Goal: Task Accomplishment & Management: Use online tool/utility

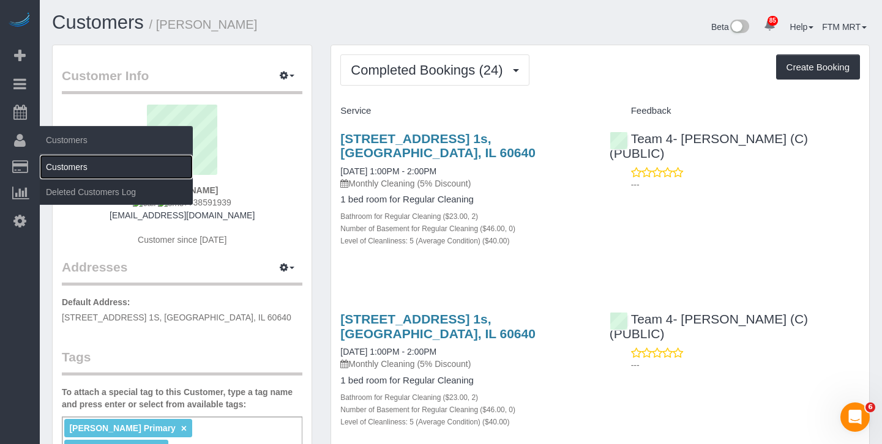
click at [52, 162] on link "Customers" at bounding box center [116, 167] width 153 height 24
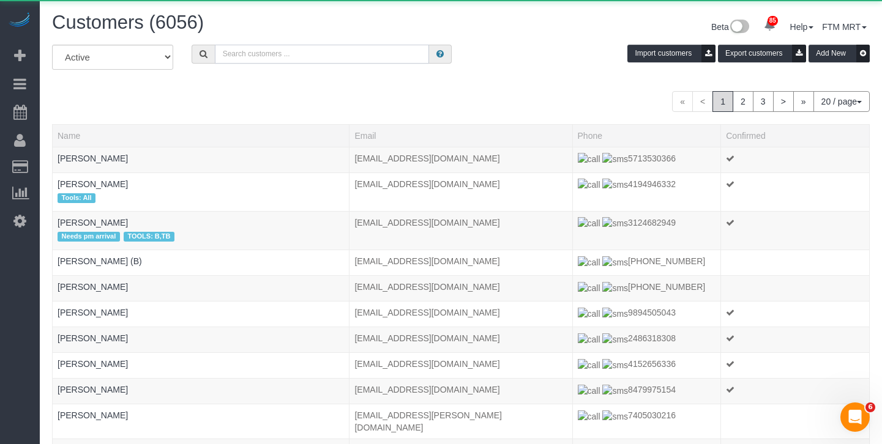
click at [232, 48] on input "text" at bounding box center [322, 54] width 214 height 19
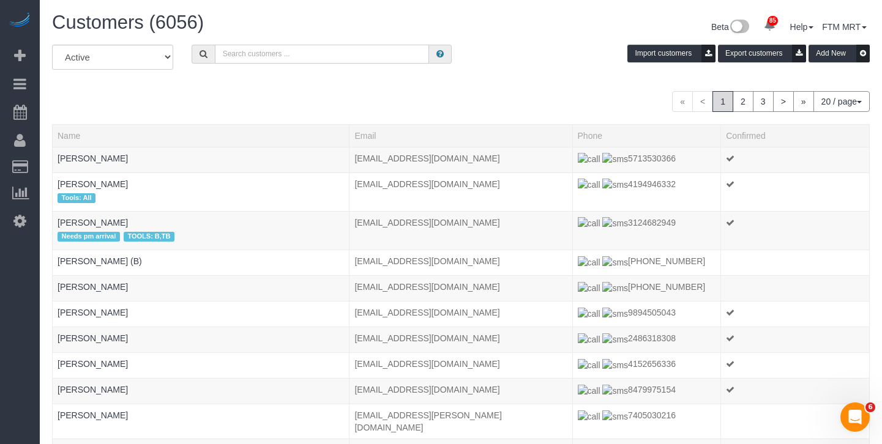
paste input "2405154846"
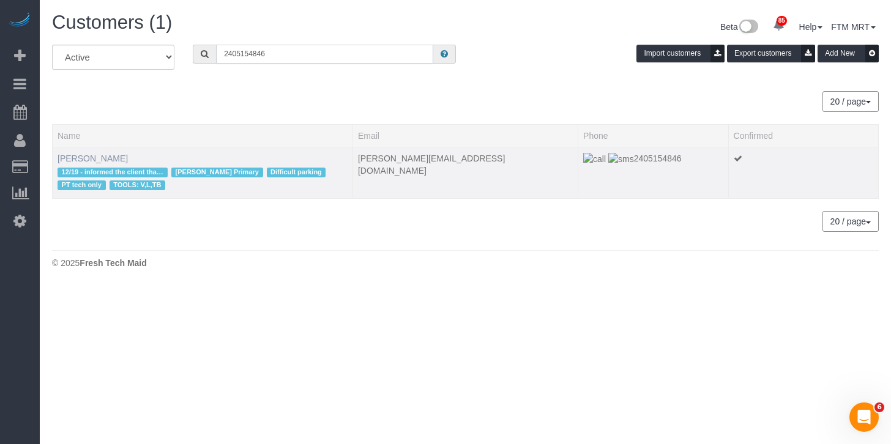
type input "2405154846"
click at [88, 162] on link "[PERSON_NAME]" at bounding box center [93, 159] width 70 height 10
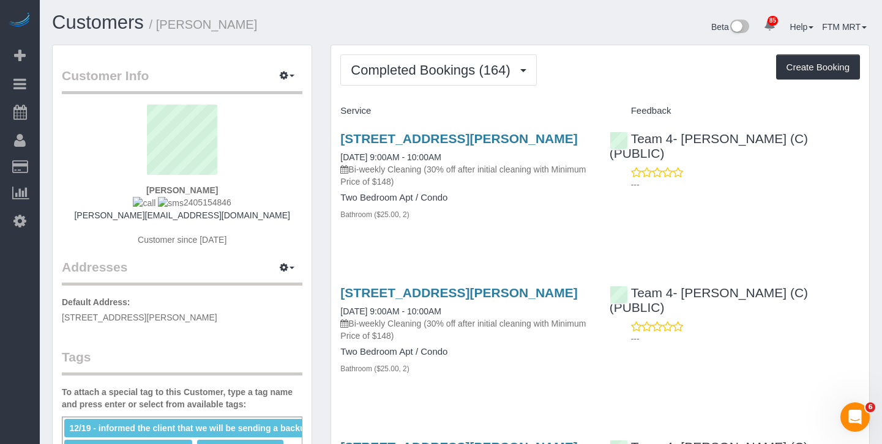
click at [438, 78] on button "Completed Bookings (164)" at bounding box center [438, 69] width 196 height 31
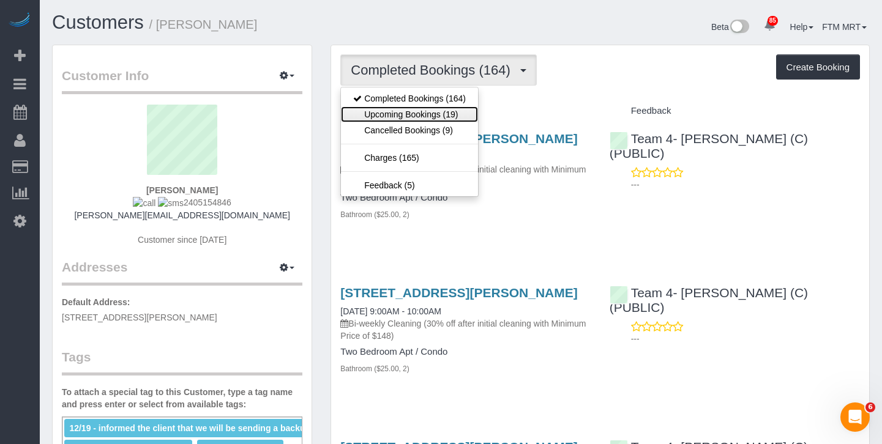
click at [422, 110] on link "Upcoming Bookings (19)" at bounding box center [409, 114] width 137 height 16
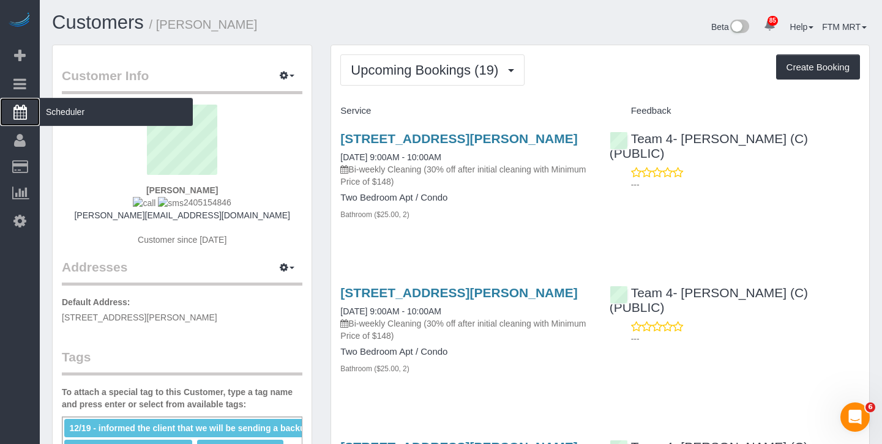
click at [72, 116] on span "Scheduler" at bounding box center [116, 112] width 153 height 28
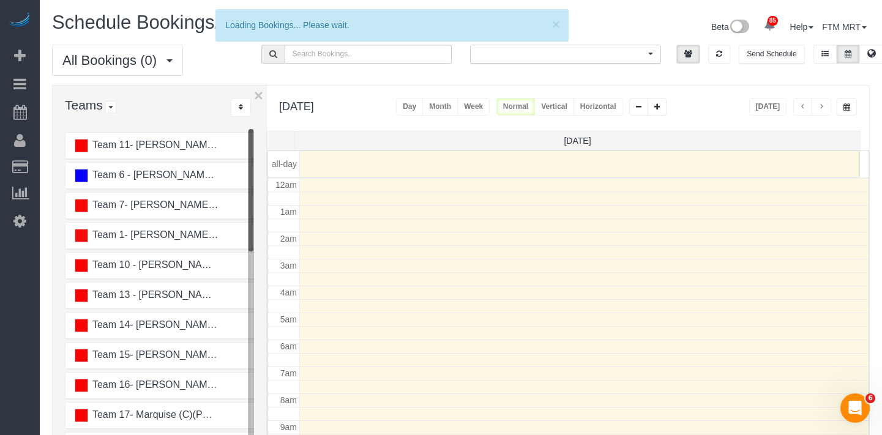
scroll to position [162, 0]
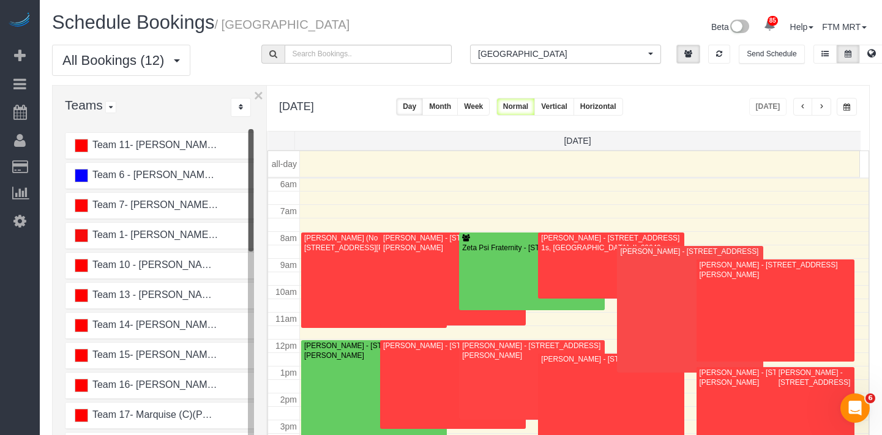
click at [574, 111] on button "Vertical" at bounding box center [554, 107] width 40 height 18
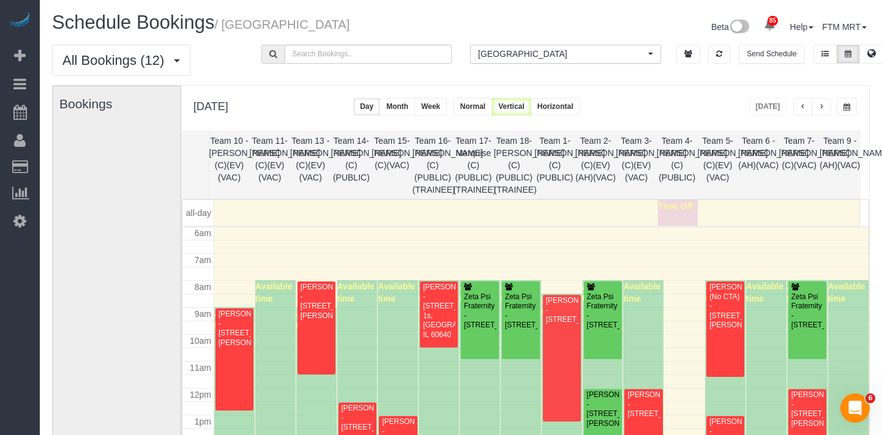
click at [559, 62] on button "[GEOGRAPHIC_DATA] All Locations" at bounding box center [565, 54] width 191 height 19
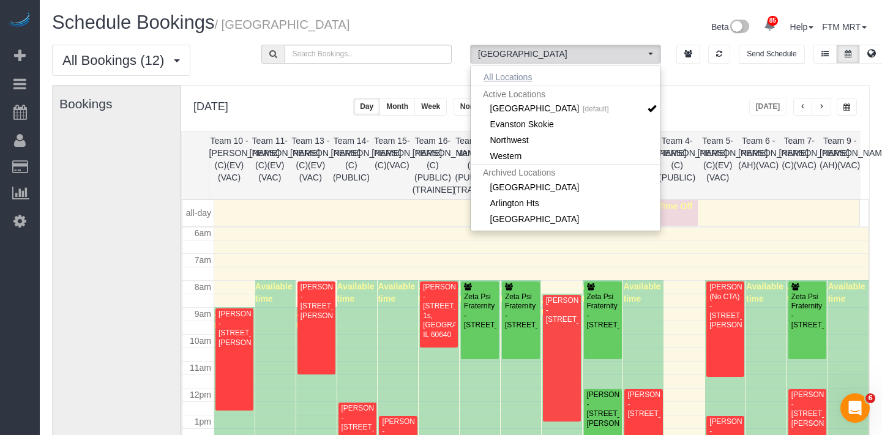
click at [534, 72] on button "All Locations" at bounding box center [507, 77] width 74 height 17
click at [685, 83] on div "All Bookings (12) All Bookings Unassigned Bookings Recurring Bookings New Custo…" at bounding box center [461, 65] width 836 height 40
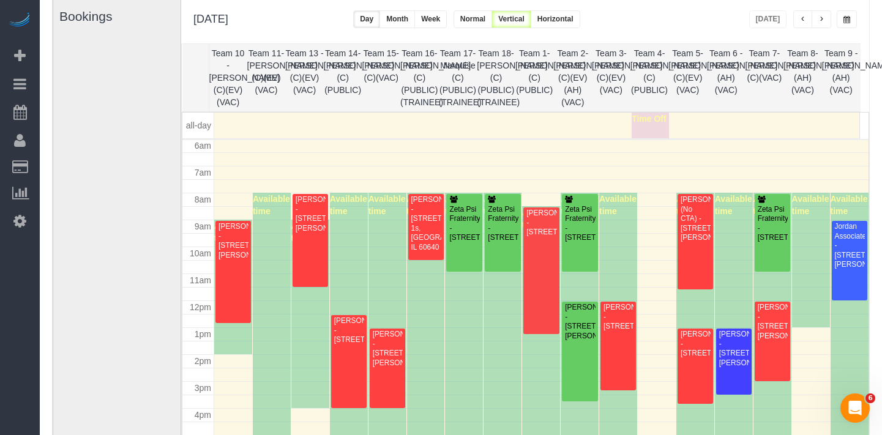
scroll to position [90, 0]
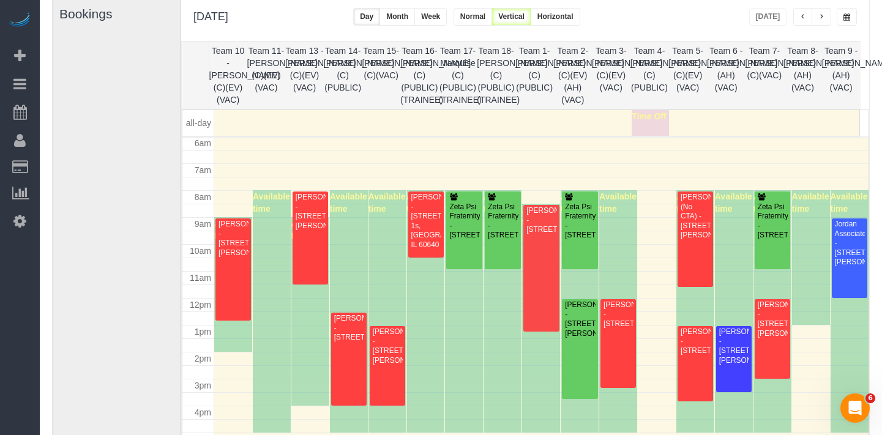
click at [816, 13] on button "button" at bounding box center [821, 17] width 20 height 18
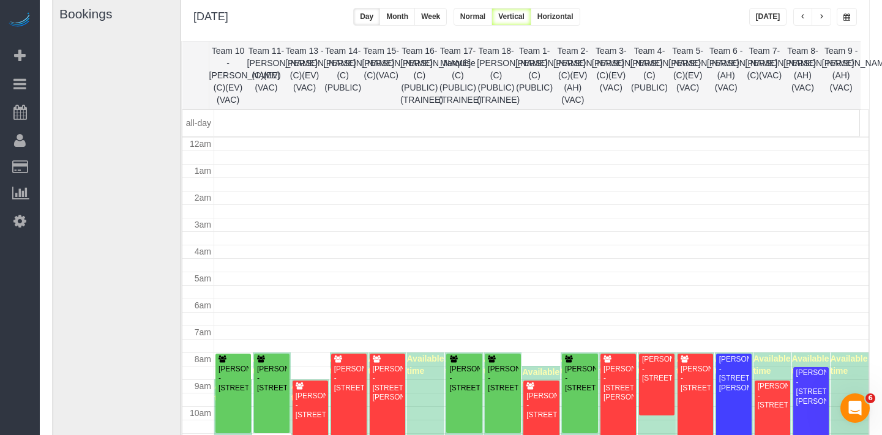
scroll to position [162, 0]
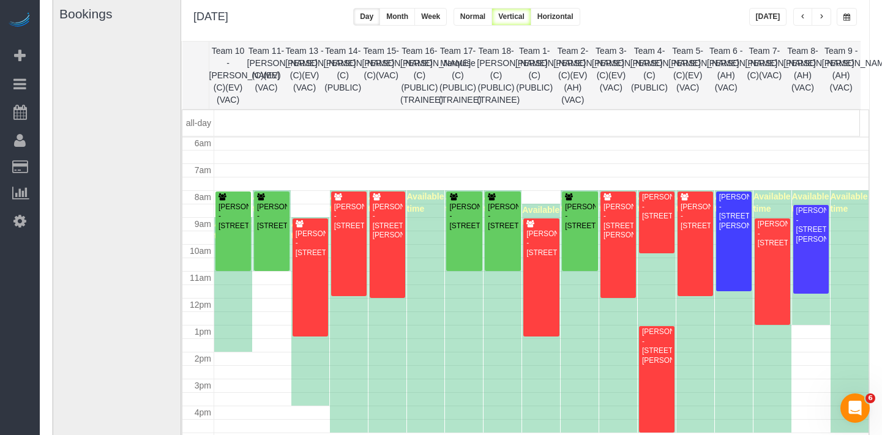
click at [823, 14] on span "button" at bounding box center [821, 16] width 6 height 7
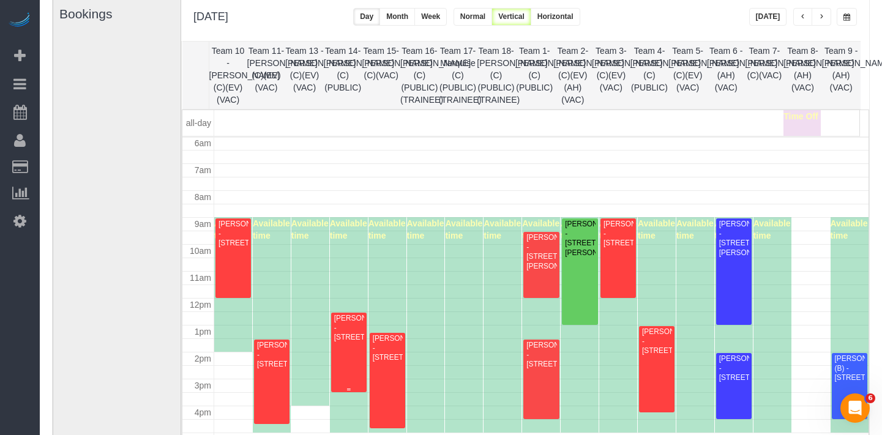
click at [340, 335] on div "[PERSON_NAME] - [STREET_ADDRESS]" at bounding box center [348, 328] width 31 height 28
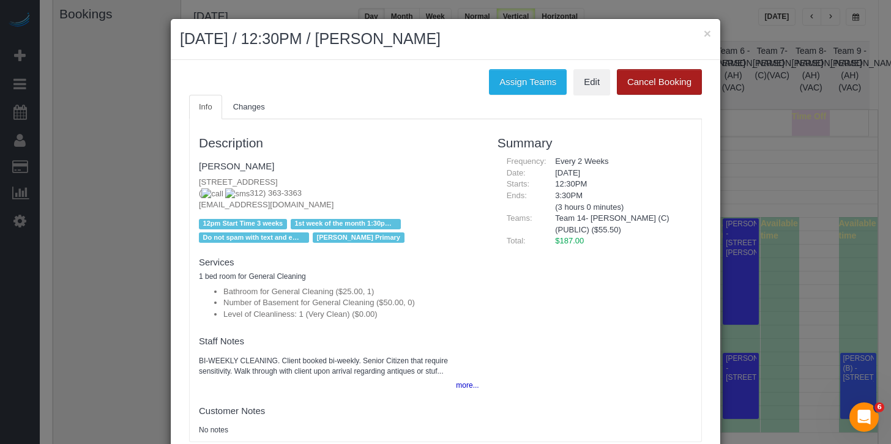
click at [638, 89] on button "Cancel Booking" at bounding box center [659, 82] width 85 height 26
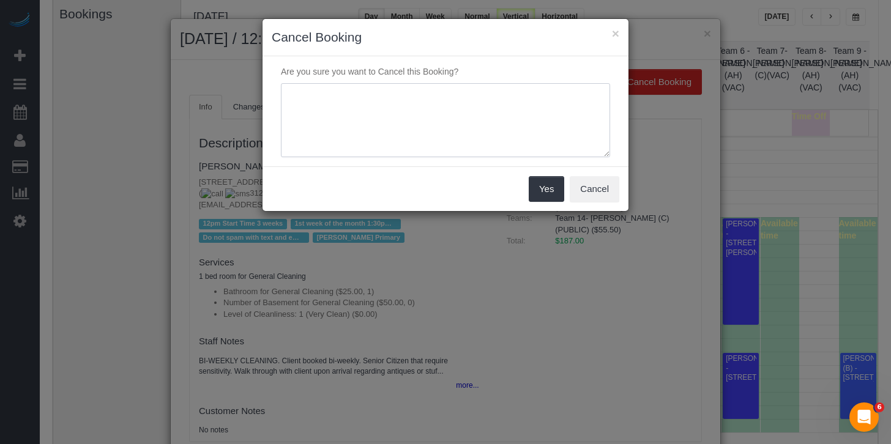
click at [419, 105] on textarea at bounding box center [445, 120] width 329 height 75
click at [418, 103] on textarea at bounding box center [445, 120] width 329 height 75
click at [419, 103] on textarea at bounding box center [445, 120] width 329 height 75
type textarea "Cleaning is usually on Mondays"
click at [530, 190] on button "Yes" at bounding box center [546, 189] width 35 height 26
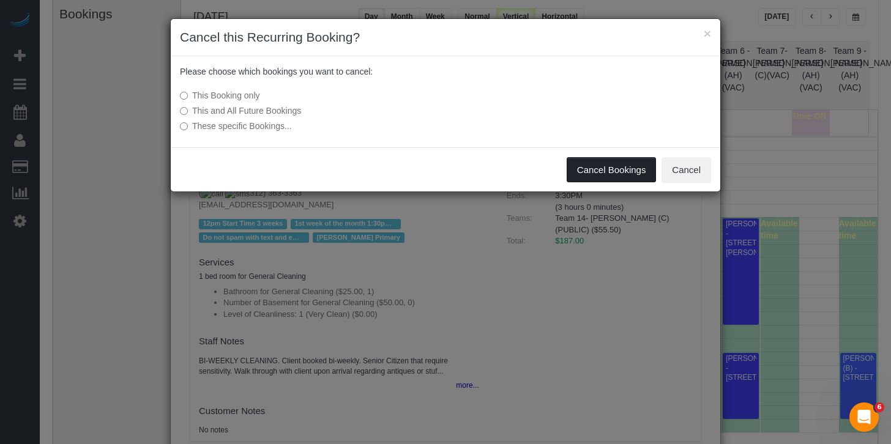
click at [581, 169] on button "Cancel Bookings" at bounding box center [612, 170] width 90 height 26
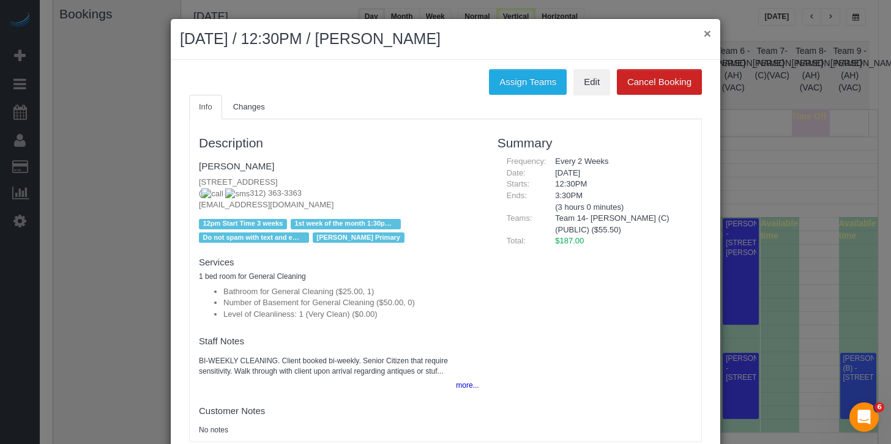
click at [703, 60] on div "Assign Teams Edit Cancel Booking Info Changes Description [PERSON_NAME] [STREET…" at bounding box center [445, 262] width 549 height 404
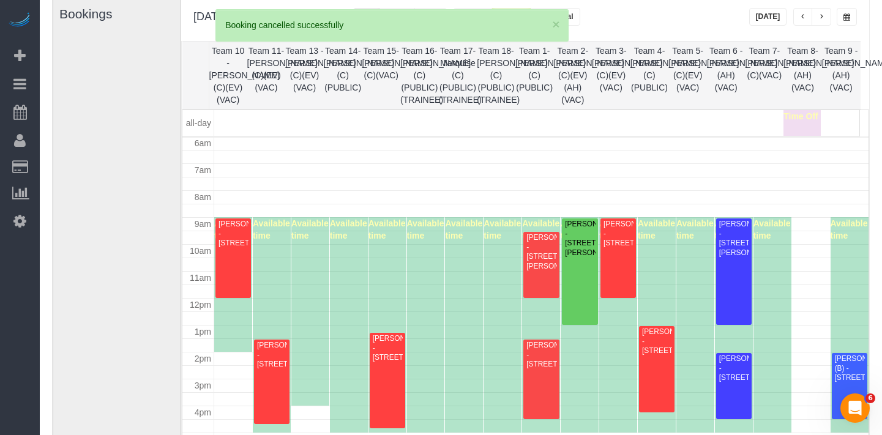
click at [765, 12] on button "[DATE]" at bounding box center [768, 17] width 38 height 18
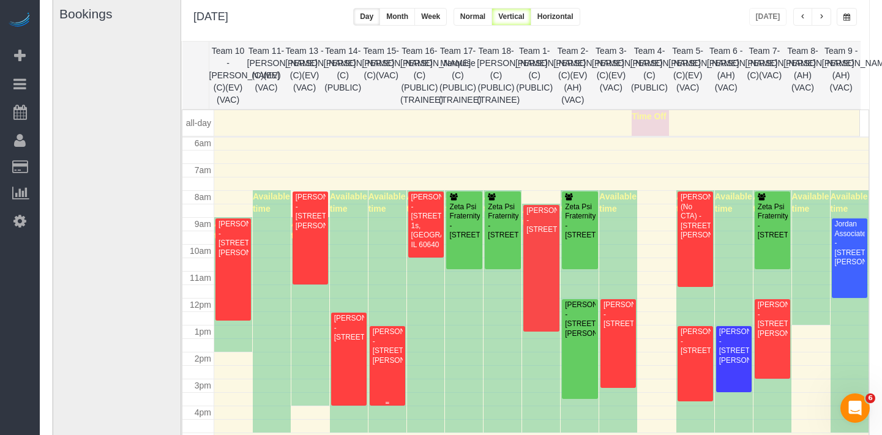
click at [395, 354] on div "[PERSON_NAME] - [STREET_ADDRESS][PERSON_NAME]" at bounding box center [387, 346] width 31 height 38
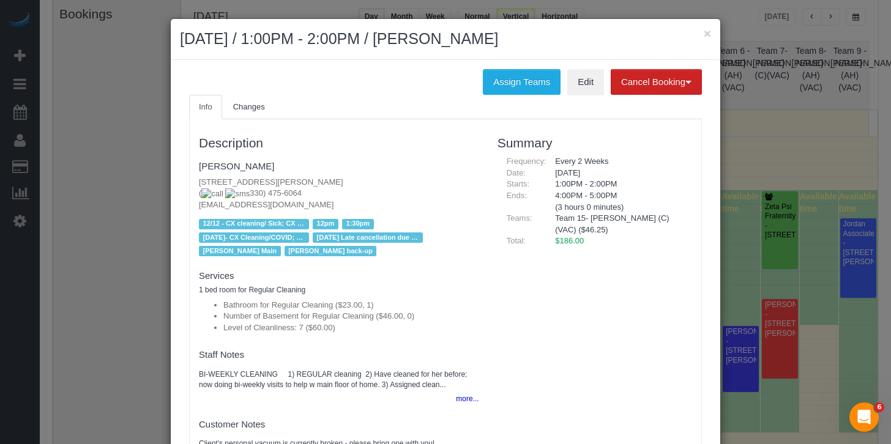
click at [622, 100] on ul "Info Changes" at bounding box center [445, 107] width 513 height 25
click at [645, 80] on button "Cancel Booking" at bounding box center [656, 82] width 91 height 26
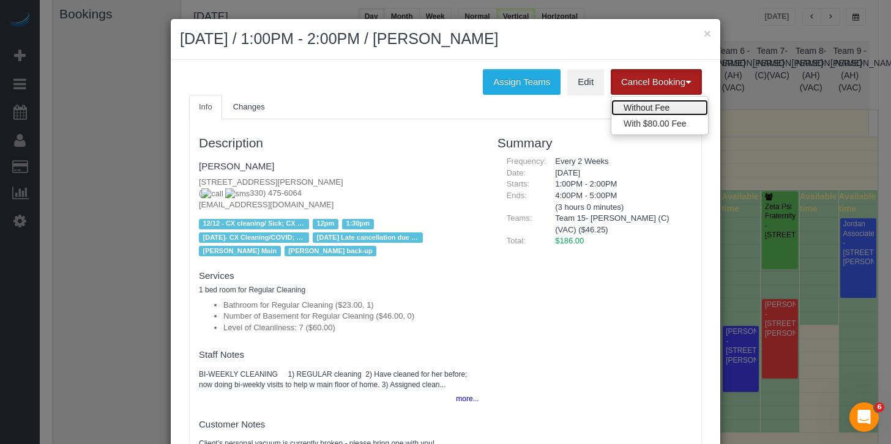
click at [627, 101] on link "Without Fee" at bounding box center [659, 108] width 97 height 16
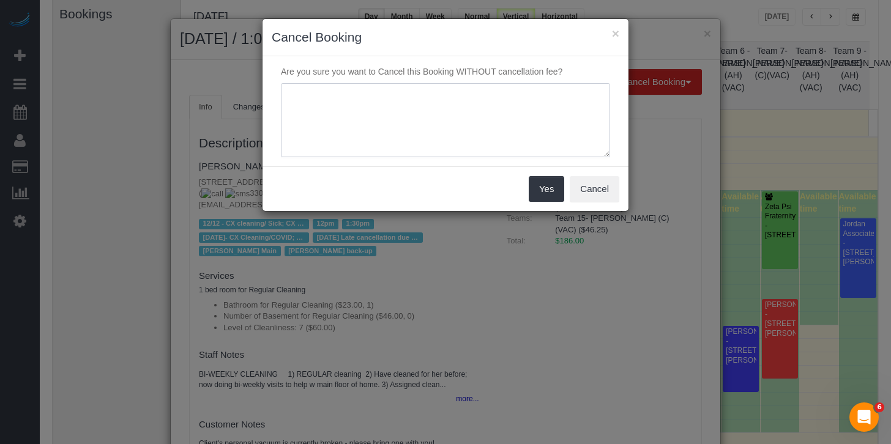
click at [407, 102] on textarea at bounding box center [445, 120] width 329 height 75
type textarea "Unaware of the technician change"
click at [535, 182] on button "Yes" at bounding box center [546, 189] width 35 height 26
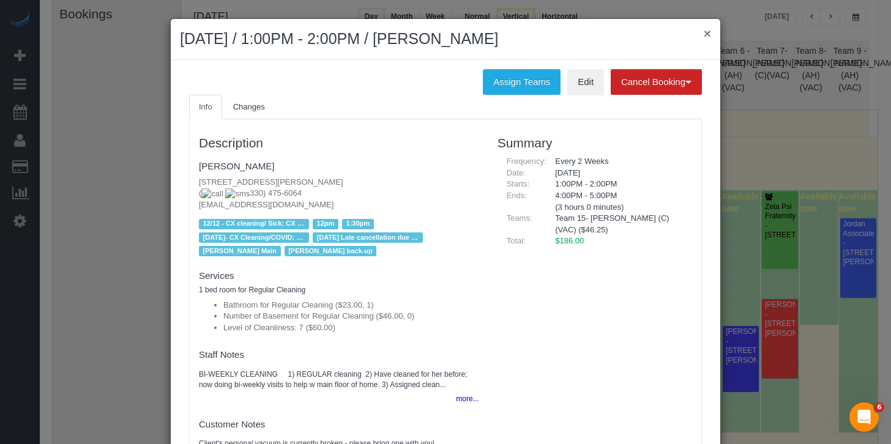
click at [704, 38] on body "× [DATE] / 1:00PM - 2:00PM / [PERSON_NAME] Assign Teams Edit Cancel Booking Wit…" at bounding box center [445, 132] width 891 height 444
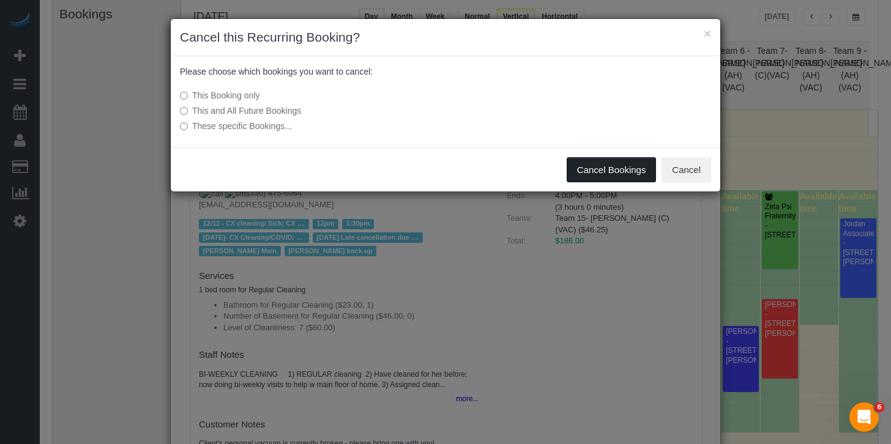
click at [605, 169] on button "Cancel Bookings" at bounding box center [612, 170] width 90 height 26
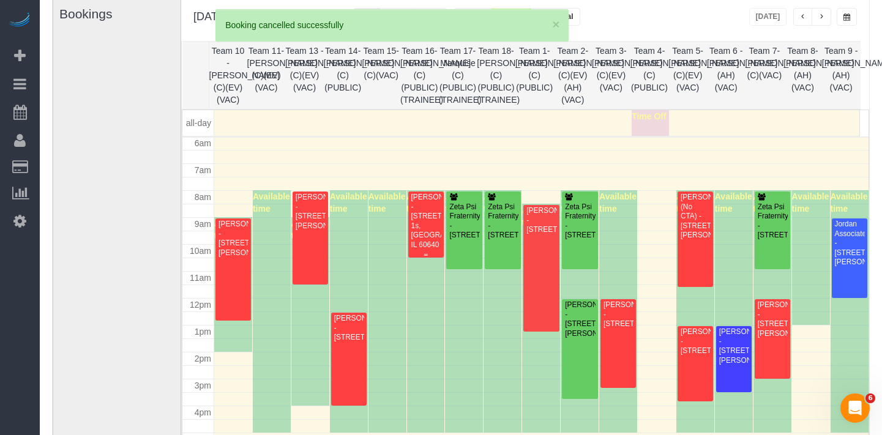
click at [423, 214] on div "[PERSON_NAME] - [STREET_ADDRESS] 1s, [GEOGRAPHIC_DATA], IL 60640" at bounding box center [426, 221] width 31 height 57
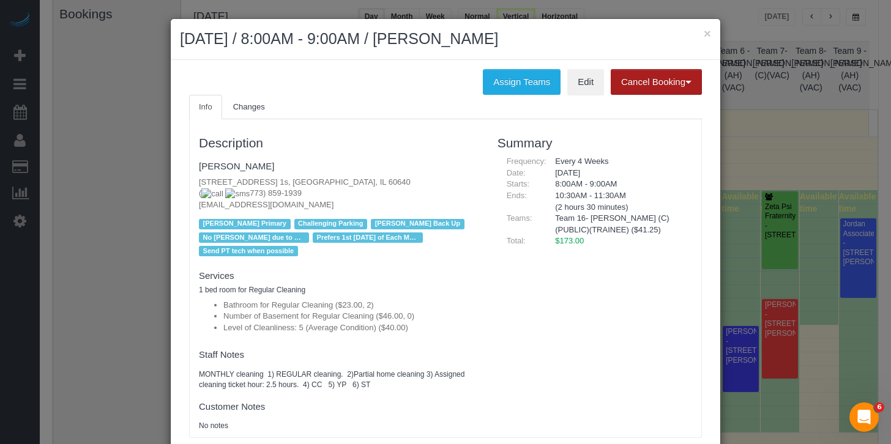
click at [649, 86] on button "Cancel Booking" at bounding box center [656, 82] width 91 height 26
click at [615, 103] on link "Without Fee" at bounding box center [659, 108] width 97 height 16
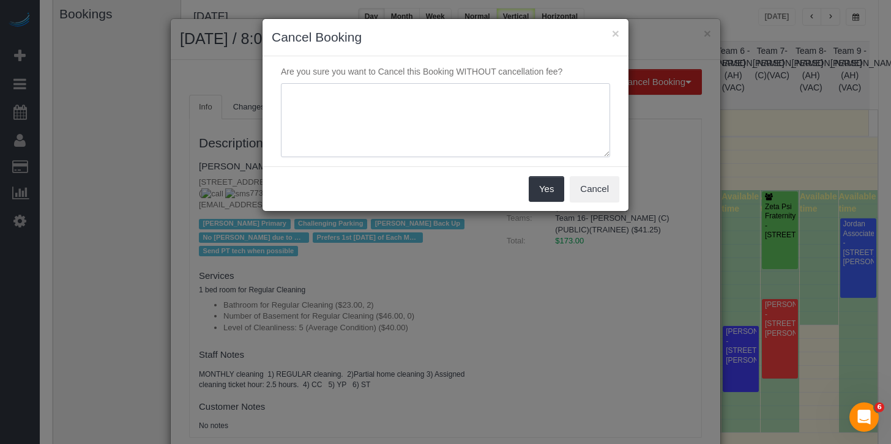
click at [448, 129] on textarea at bounding box center [445, 120] width 329 height 75
type textarea "Cleaning is on a 4 week cycle, this would make it 3 weeks"
click at [548, 190] on button "Yes" at bounding box center [546, 189] width 35 height 26
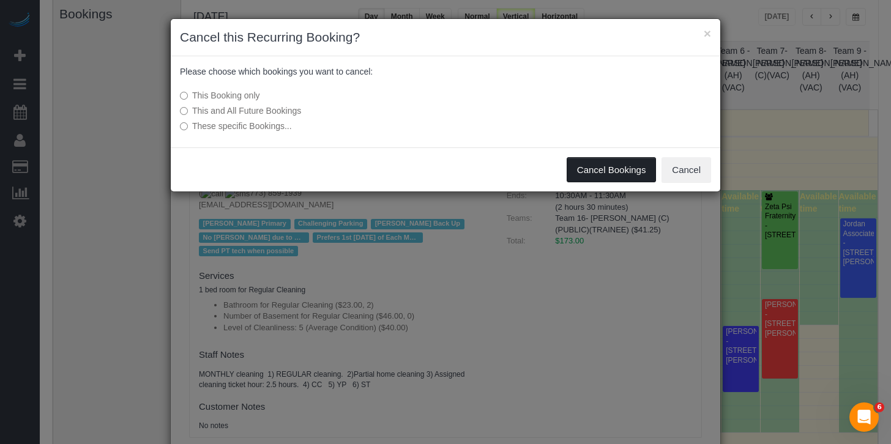
click at [597, 162] on button "Cancel Bookings" at bounding box center [612, 170] width 90 height 26
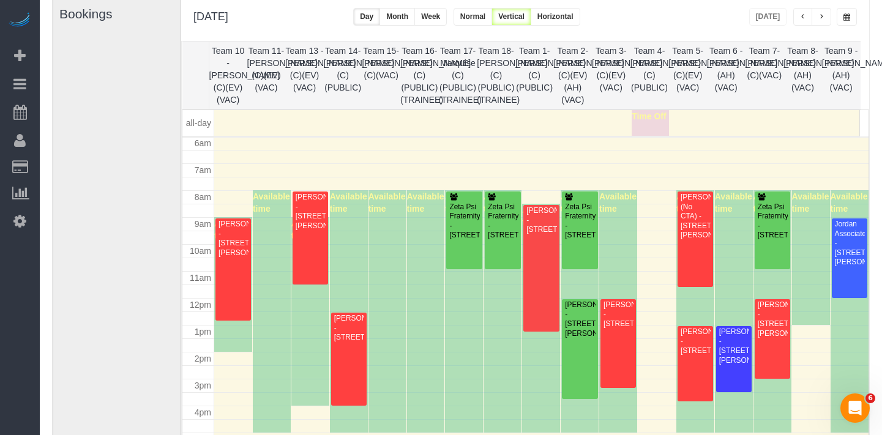
click at [828, 22] on button "button" at bounding box center [821, 17] width 20 height 18
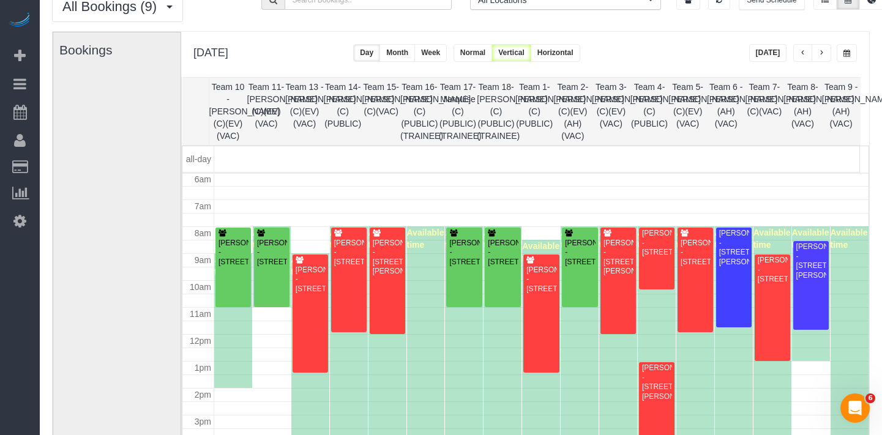
scroll to position [53, 0]
click at [822, 49] on button "button" at bounding box center [821, 54] width 20 height 18
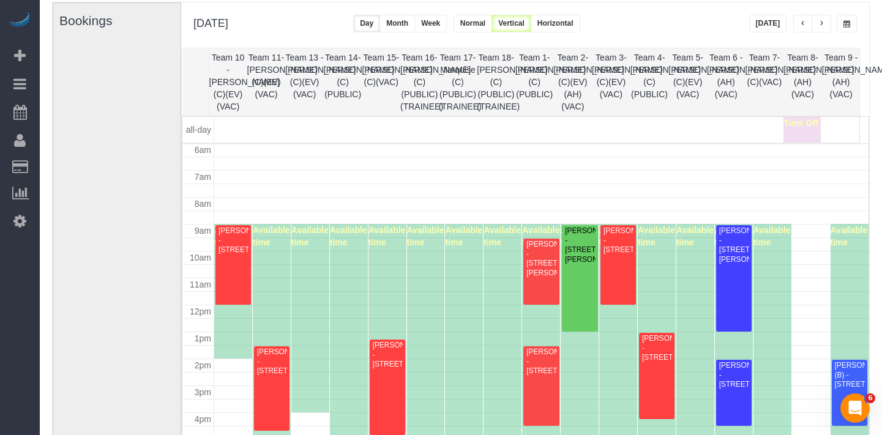
scroll to position [73, 0]
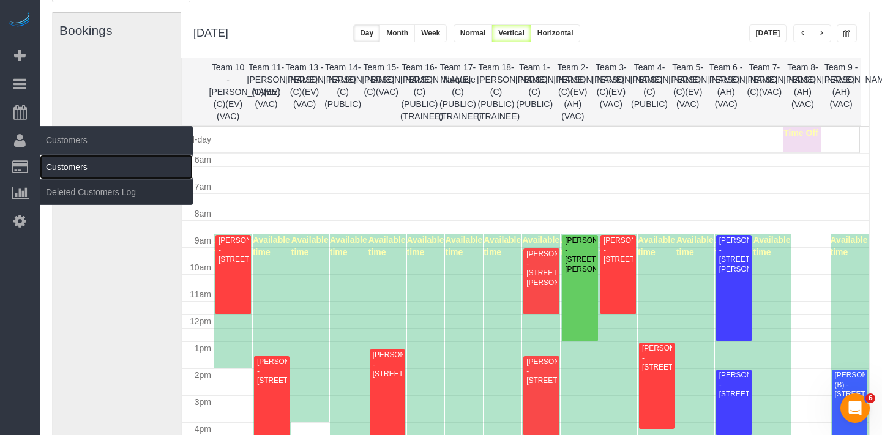
click at [65, 166] on link "Customers" at bounding box center [116, 167] width 153 height 24
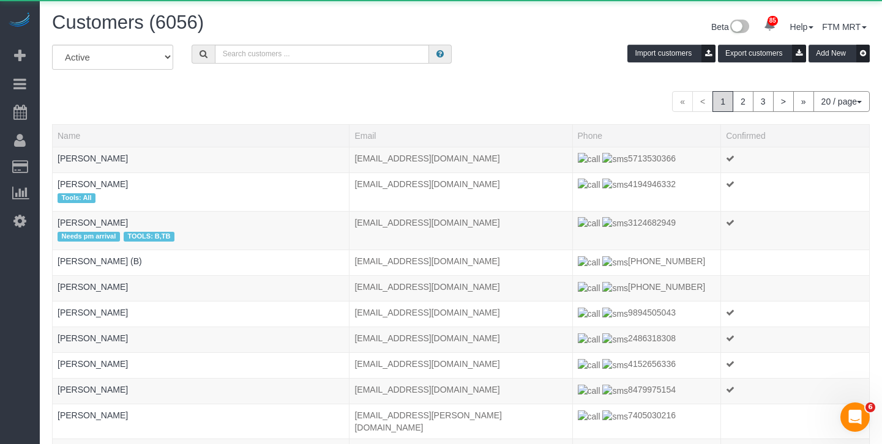
click at [289, 68] on div "All Active Archived Import customers Export customers Add New" at bounding box center [461, 62] width 836 height 34
click at [287, 56] on input "text" at bounding box center [322, 54] width 214 height 19
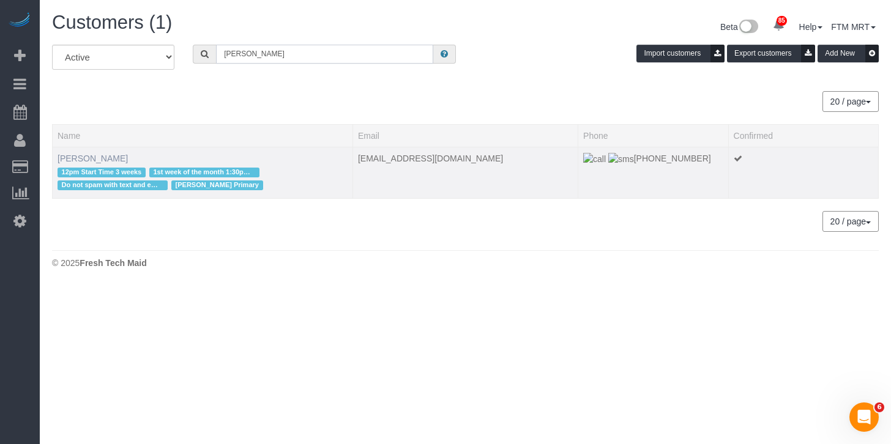
type input "[PERSON_NAME]"
click at [84, 160] on link "[PERSON_NAME]" at bounding box center [93, 159] width 70 height 10
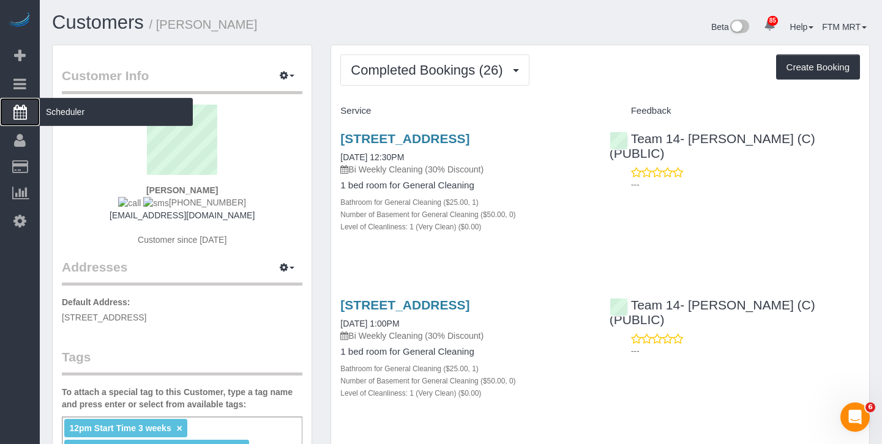
click at [50, 114] on span "Scheduler" at bounding box center [116, 112] width 153 height 28
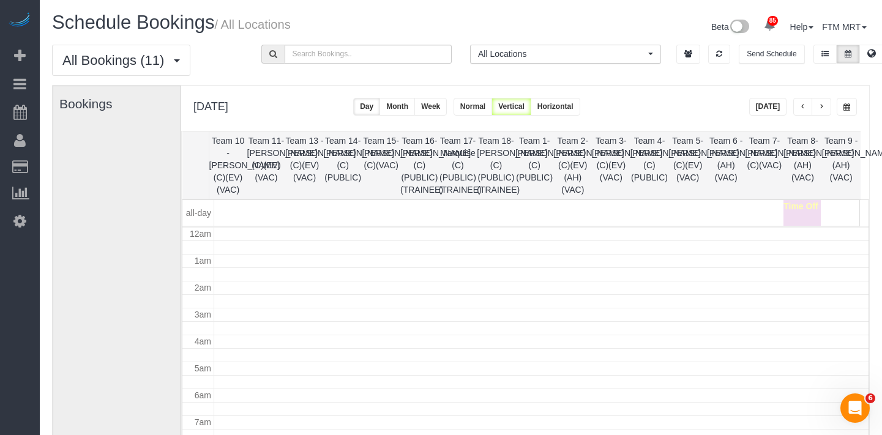
scroll to position [162, 0]
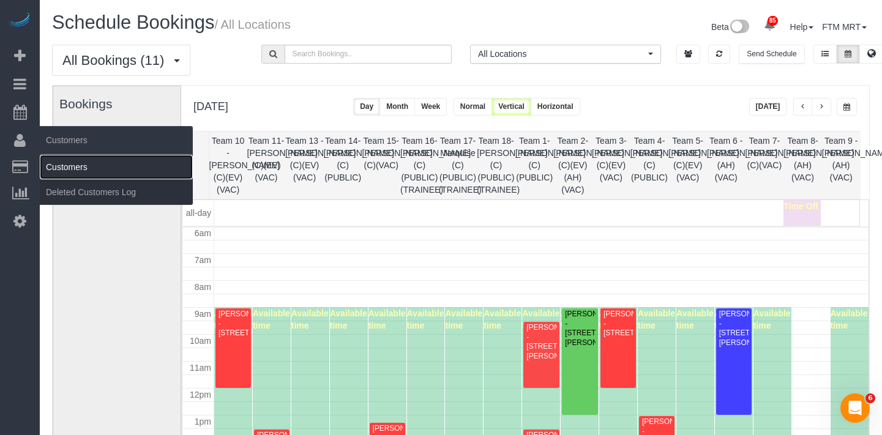
click at [62, 157] on link "Customers" at bounding box center [116, 167] width 153 height 24
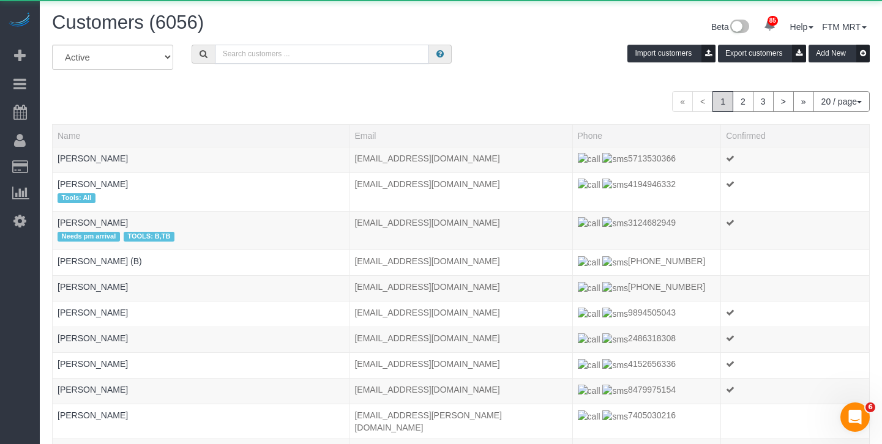
click at [224, 56] on input "text" at bounding box center [322, 54] width 214 height 19
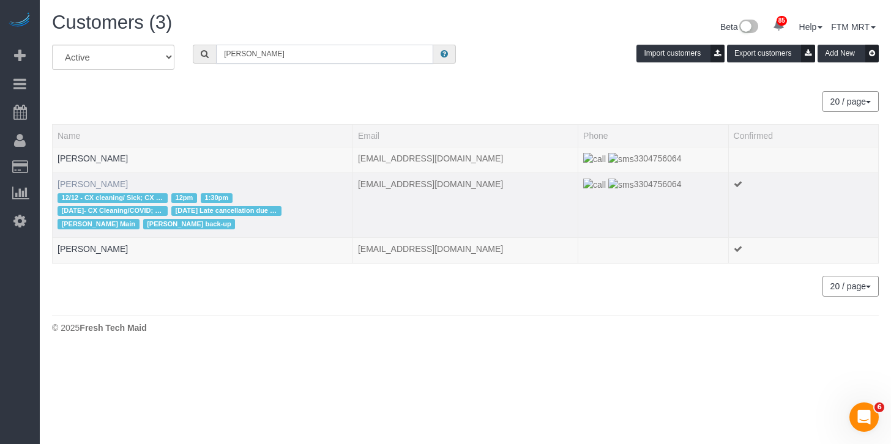
type input "[PERSON_NAME]"
click at [81, 183] on link "[PERSON_NAME]" at bounding box center [93, 184] width 70 height 10
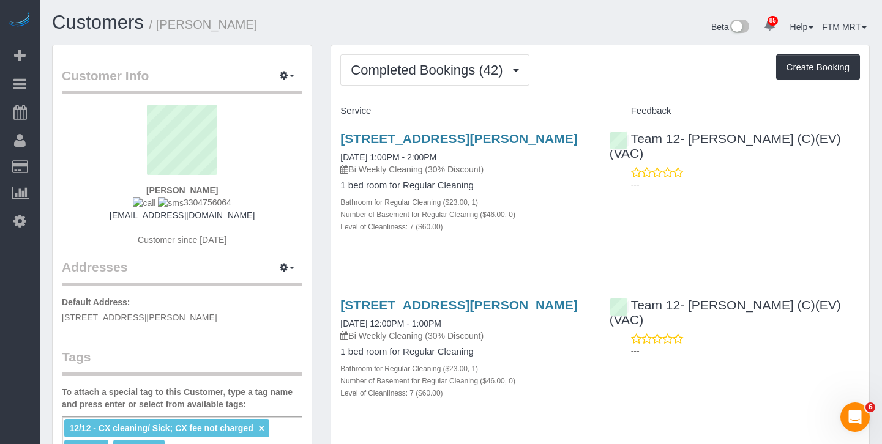
drag, startPoint x: 223, startPoint y: 203, endPoint x: 174, endPoint y: 204, distance: 49.0
click at [174, 204] on div "[PERSON_NAME] 3304756064 [EMAIL_ADDRESS][DOMAIN_NAME] Customer since [DATE]" at bounding box center [182, 182] width 240 height 154
copy span "3304756064"
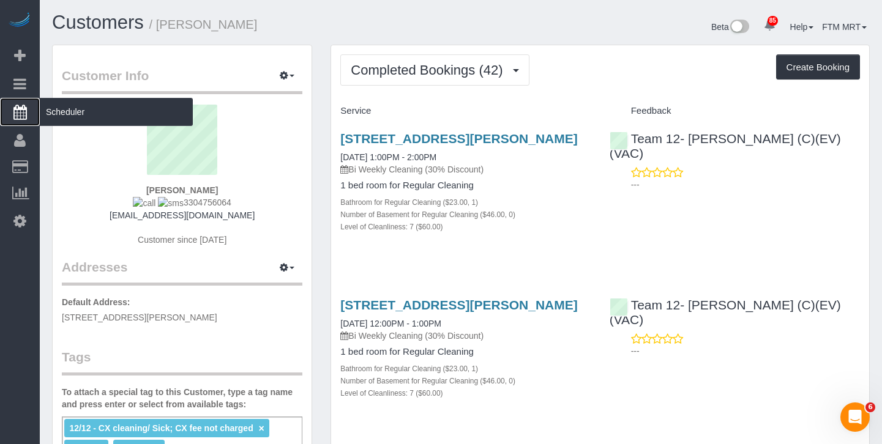
click at [89, 115] on span "Scheduler" at bounding box center [116, 112] width 153 height 28
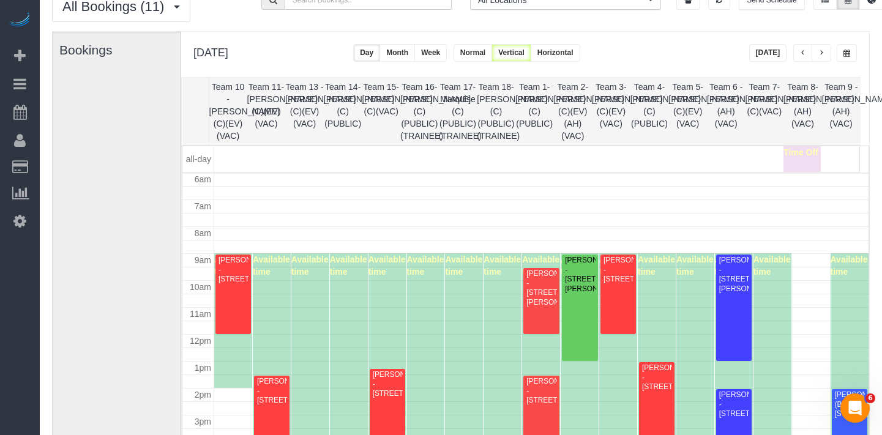
scroll to position [32, 0]
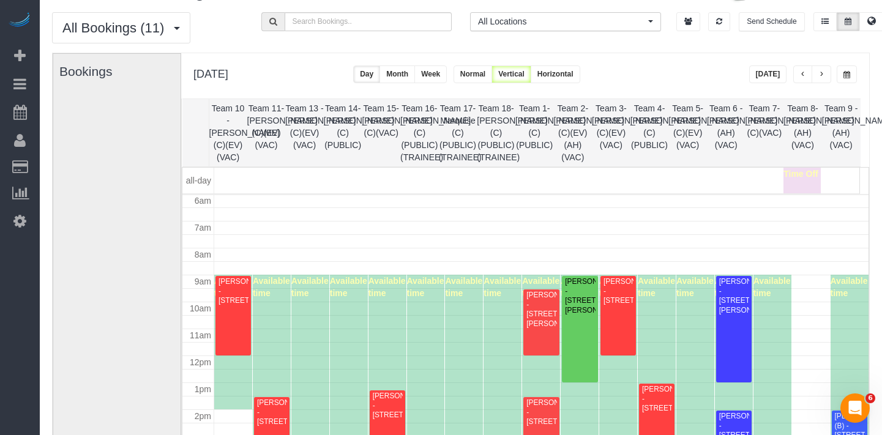
click at [846, 68] on button "button" at bounding box center [846, 74] width 20 height 18
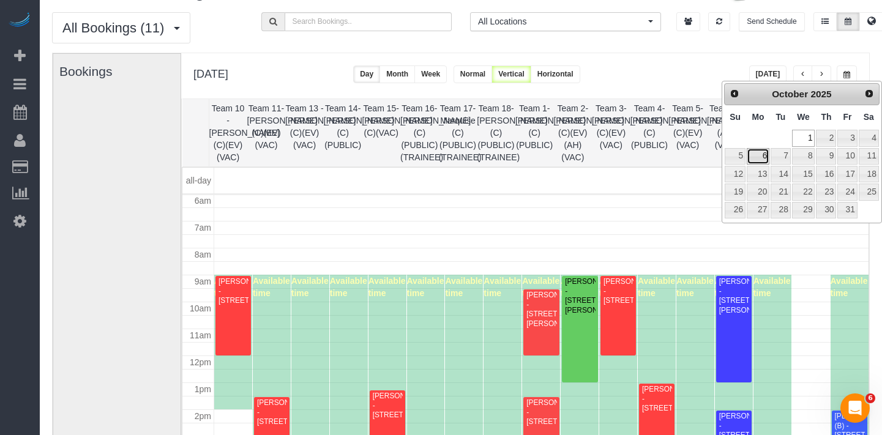
click at [756, 158] on link "6" at bounding box center [757, 156] width 23 height 17
type input "**********"
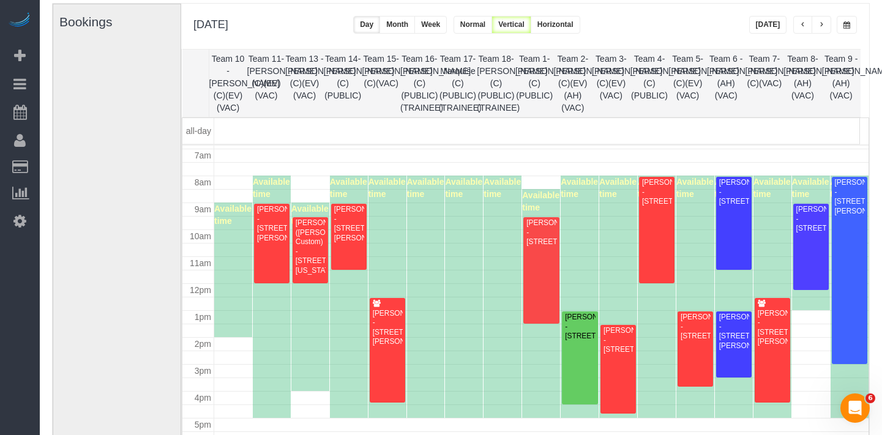
scroll to position [183, 0]
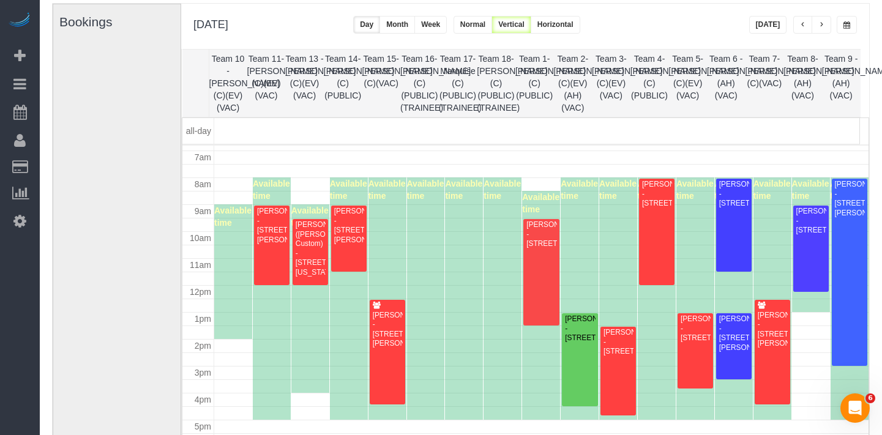
click at [767, 27] on button "[DATE]" at bounding box center [768, 25] width 38 height 18
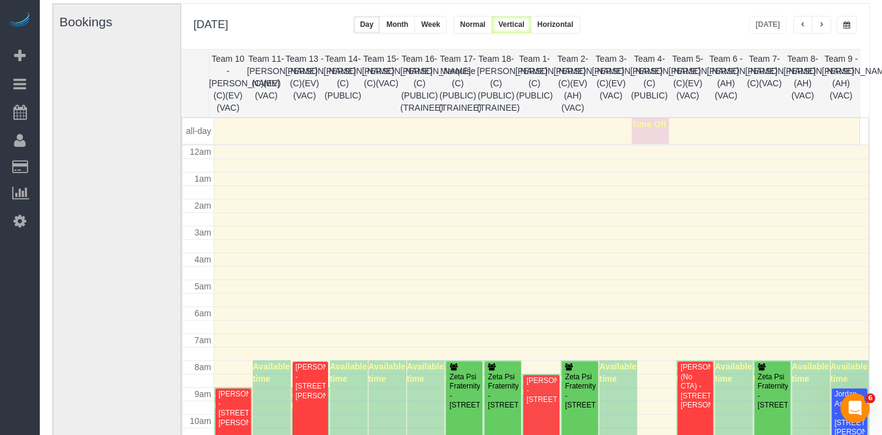
scroll to position [162, 0]
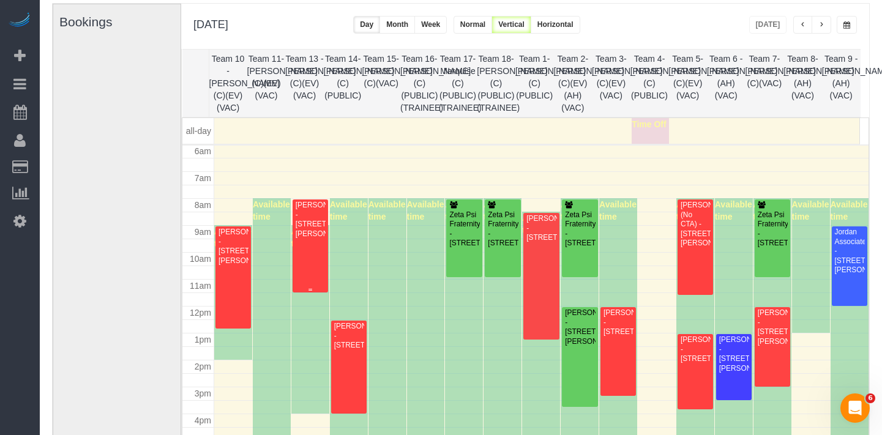
click at [314, 226] on div "[PERSON_NAME] - [STREET_ADDRESS][PERSON_NAME]" at bounding box center [310, 220] width 31 height 38
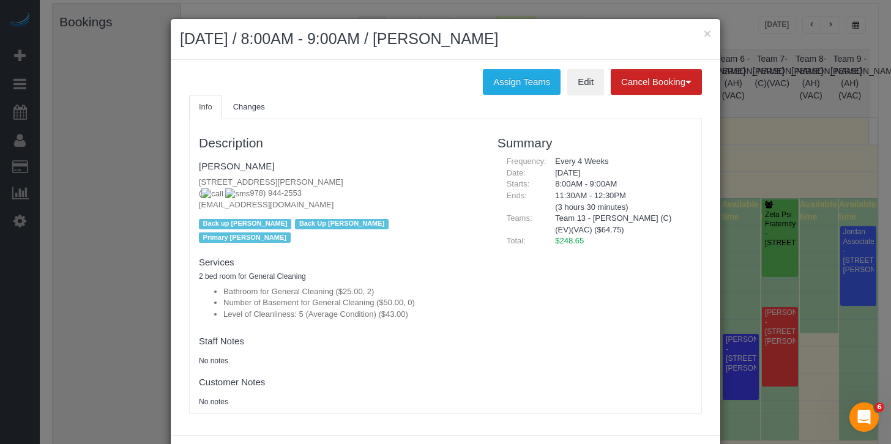
click at [707, 32] on div "× [DATE] / 8:00AM - 9:00AM / [PERSON_NAME]" at bounding box center [445, 39] width 549 height 41
click at [704, 32] on button "×" at bounding box center [707, 33] width 7 height 13
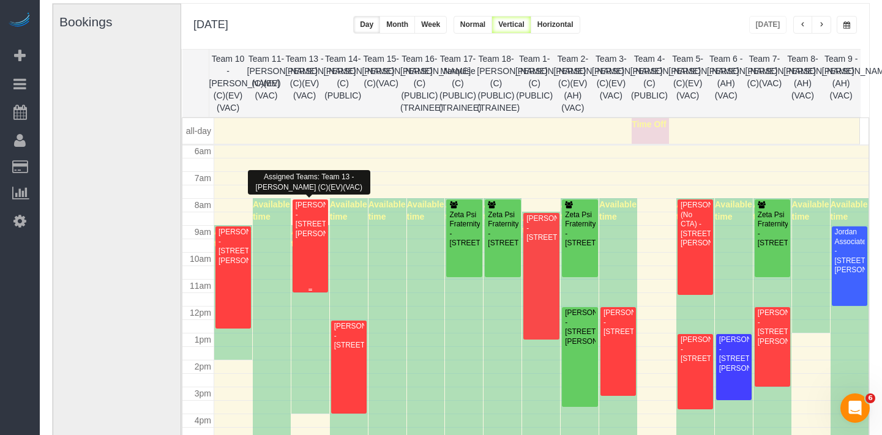
click at [310, 237] on div "[PERSON_NAME] - [STREET_ADDRESS][PERSON_NAME]" at bounding box center [310, 220] width 31 height 38
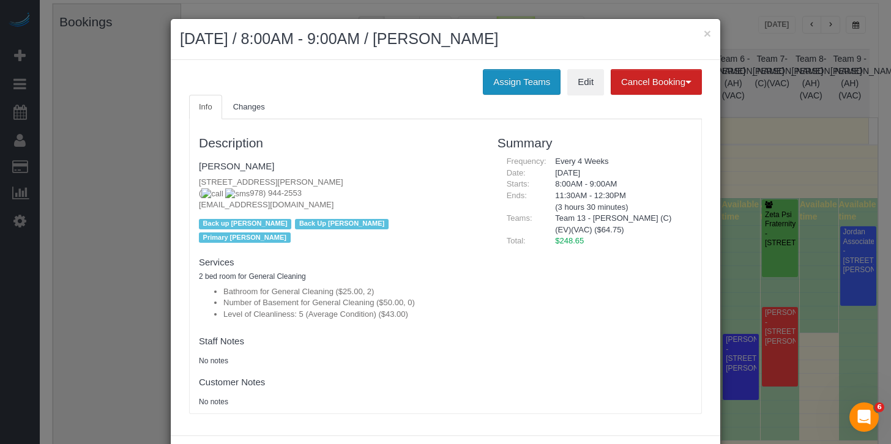
click at [523, 77] on button "Assign Teams" at bounding box center [522, 82] width 78 height 26
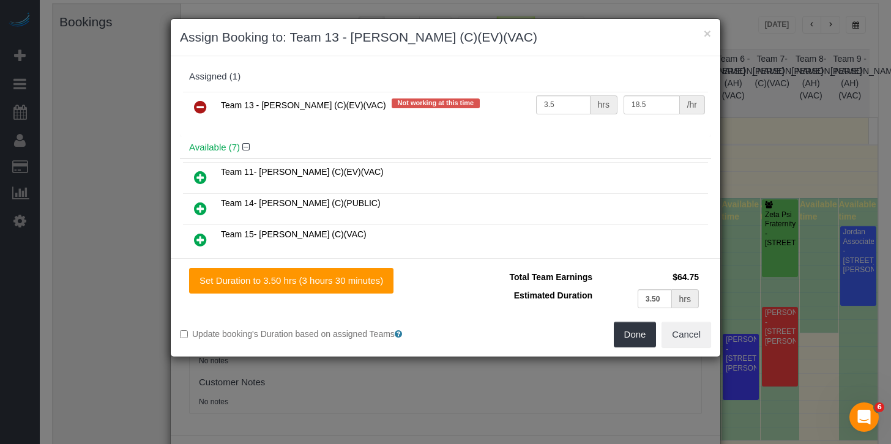
click at [196, 110] on icon at bounding box center [200, 107] width 13 height 15
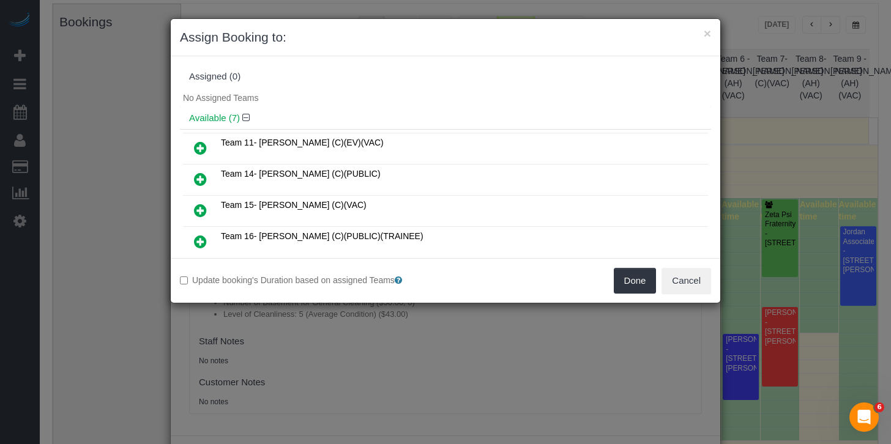
click at [201, 206] on icon at bounding box center [200, 210] width 13 height 15
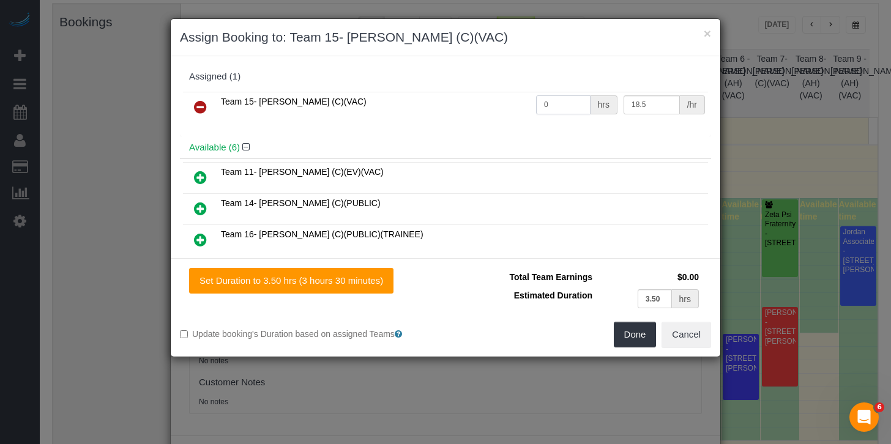
drag, startPoint x: 546, startPoint y: 105, endPoint x: 520, endPoint y: 106, distance: 26.3
click at [520, 106] on tr "Team 15- [PERSON_NAME] (C)(VAC) 0 hrs 18.5 /hr" at bounding box center [445, 107] width 525 height 31
type input "3.5"
click at [638, 330] on button "Done" at bounding box center [635, 335] width 43 height 26
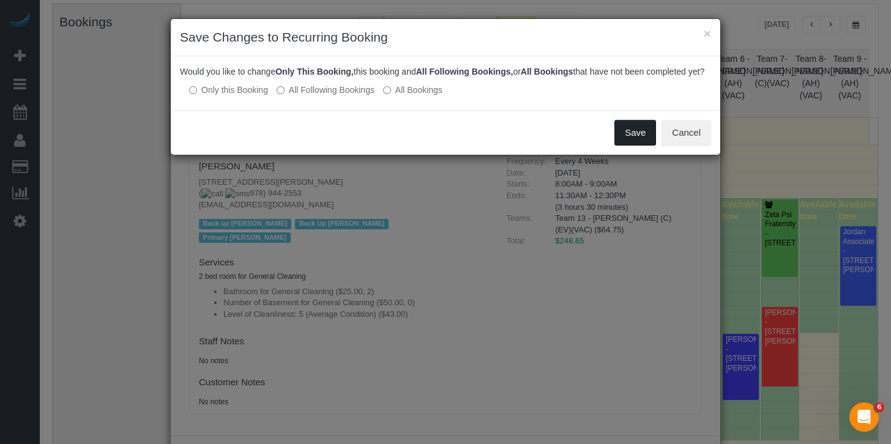
click at [630, 146] on button "Save" at bounding box center [635, 133] width 42 height 26
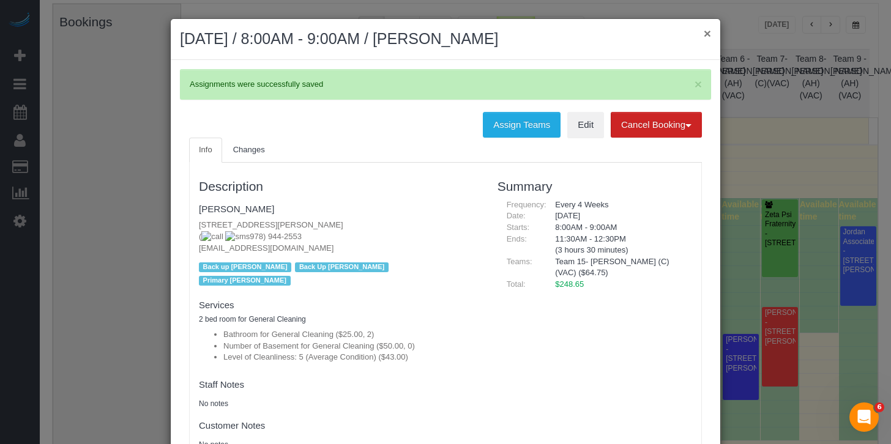
click at [704, 38] on button "×" at bounding box center [707, 33] width 7 height 13
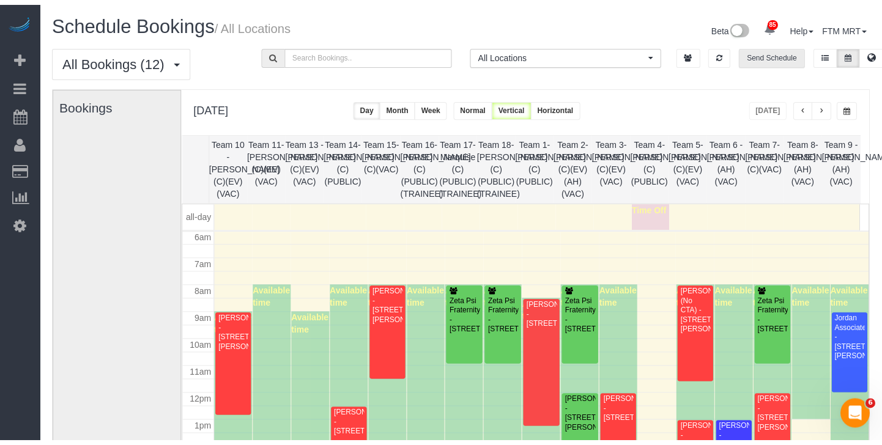
scroll to position [0, 0]
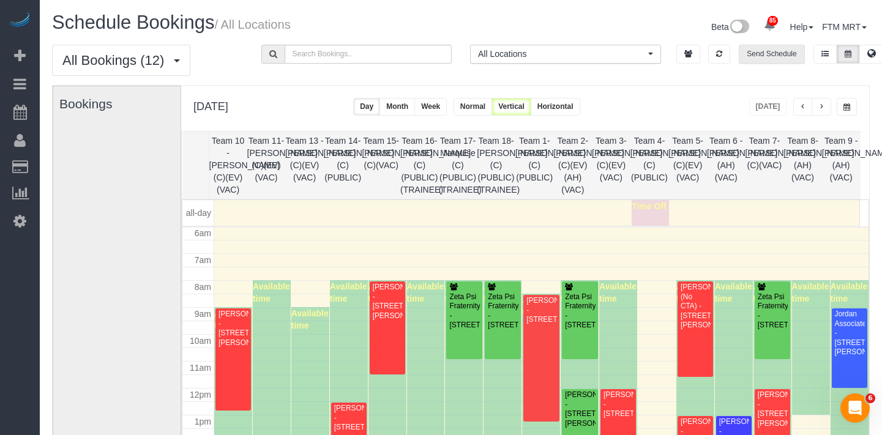
click at [775, 53] on button "Send Schedule" at bounding box center [770, 54] width 65 height 19
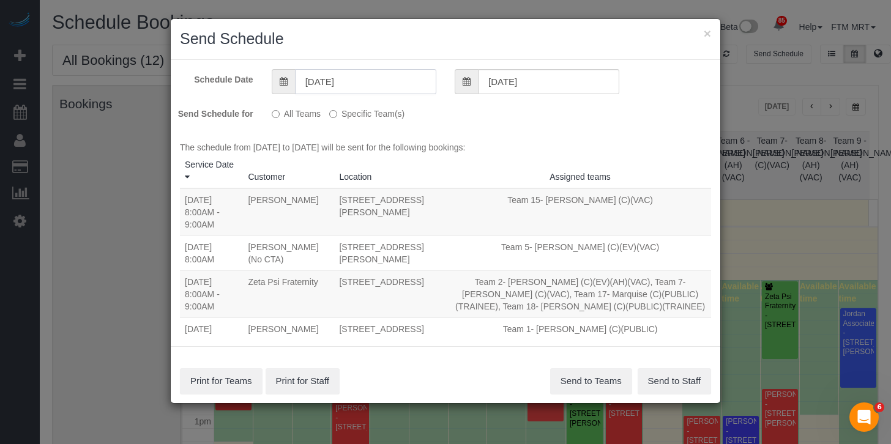
click at [389, 85] on input "[DATE]" at bounding box center [365, 81] width 141 height 25
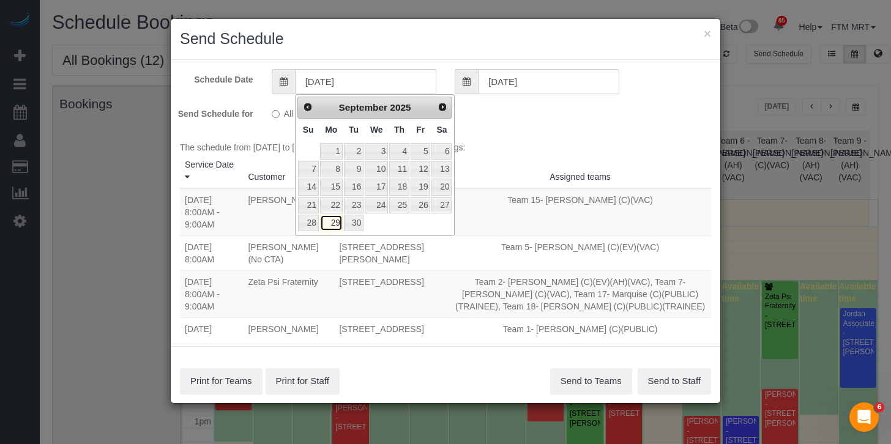
click at [335, 221] on link "29" at bounding box center [331, 223] width 23 height 17
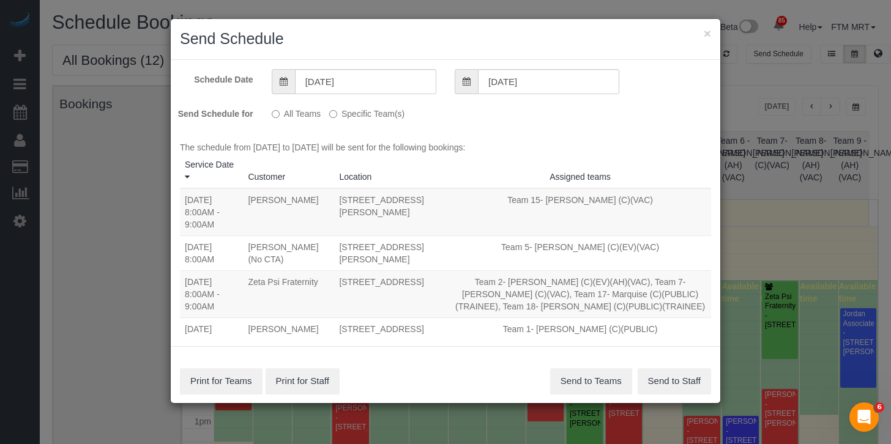
click at [371, 117] on label "Specific Team(s)" at bounding box center [366, 111] width 75 height 17
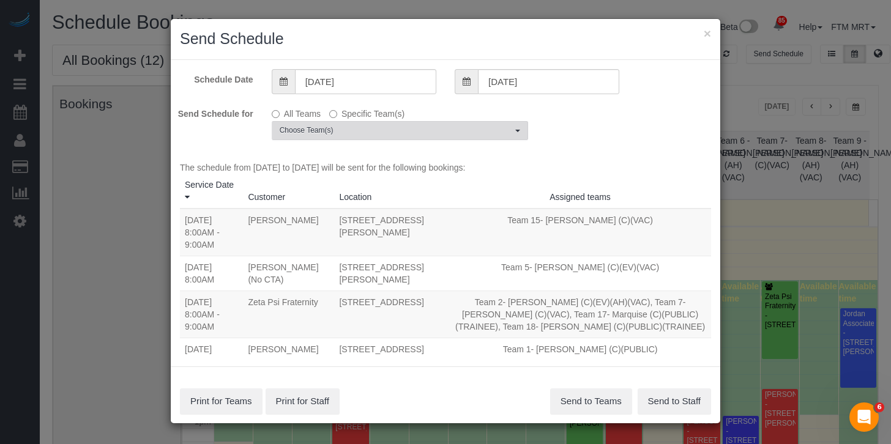
click at [392, 127] on span "Choose Team(s)" at bounding box center [396, 130] width 232 height 10
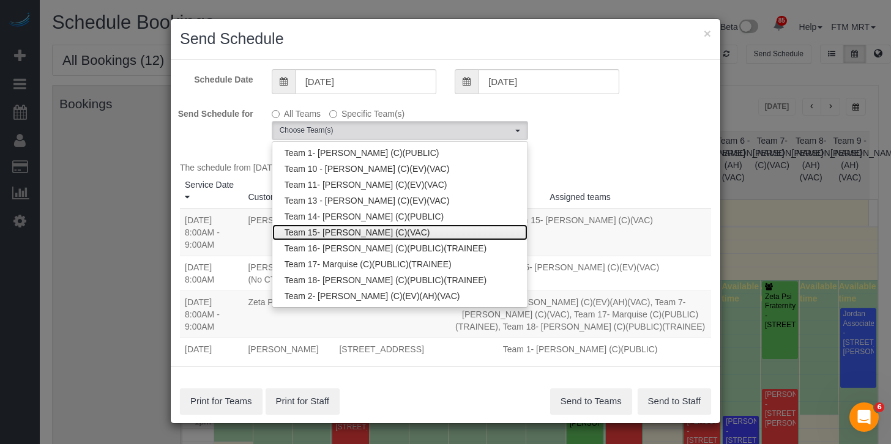
click at [383, 232] on link "Team 15- [PERSON_NAME] (C)(VAC)" at bounding box center [399, 233] width 255 height 16
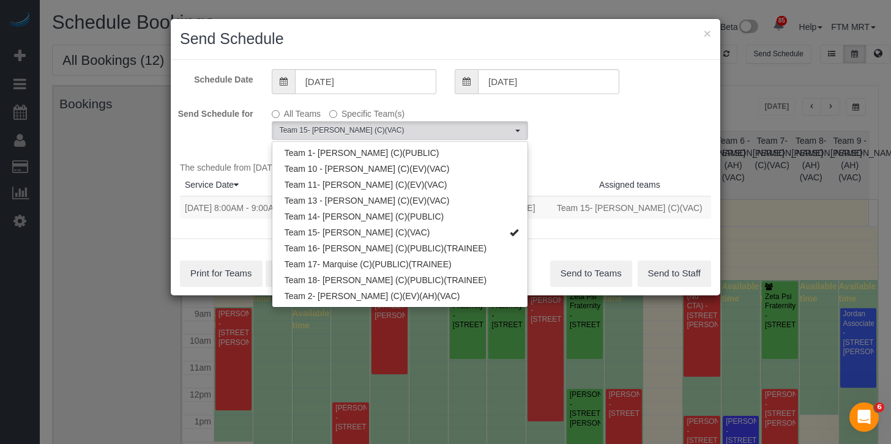
click at [543, 122] on div "Send Schedule for All Teams Specific Team(s) Team 15- [PERSON_NAME] (C)(VAC) Ch…" at bounding box center [445, 121] width 549 height 37
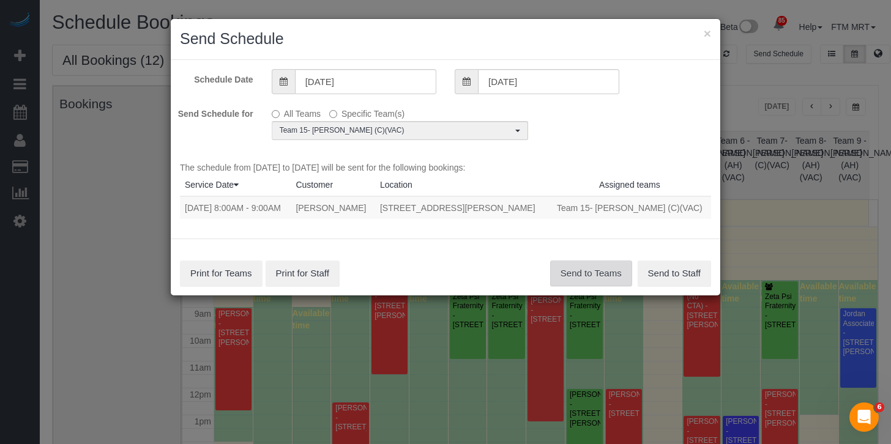
click at [593, 263] on button "Send to Teams" at bounding box center [591, 274] width 82 height 26
